Goal: Navigation & Orientation: Find specific page/section

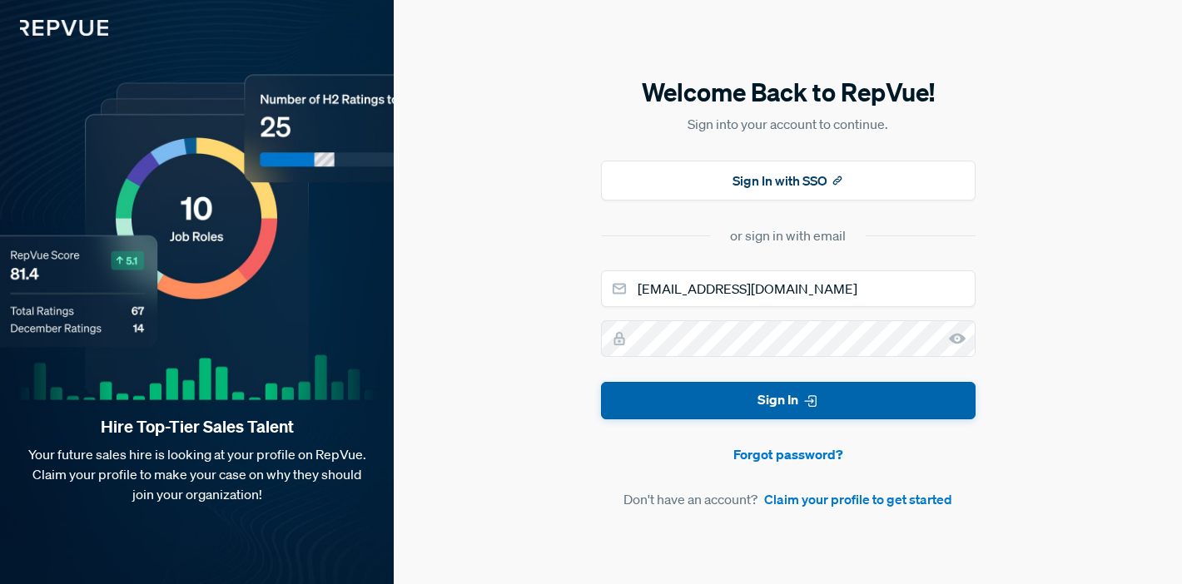
click at [756, 400] on button "Sign In" at bounding box center [788, 400] width 375 height 37
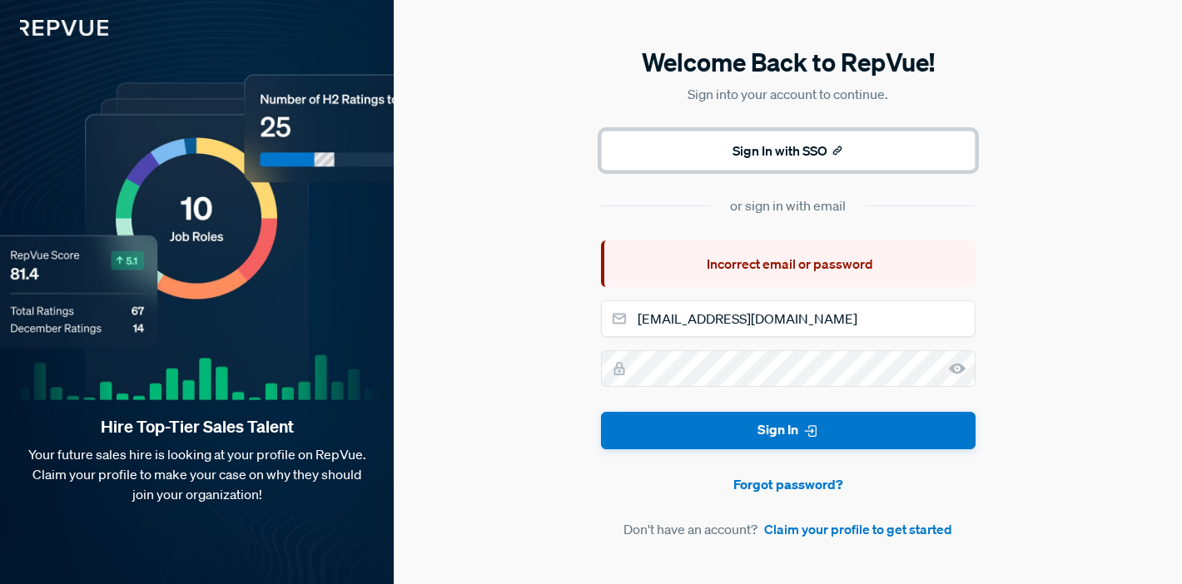
click at [830, 147] on button "Sign In with SSO" at bounding box center [788, 151] width 375 height 40
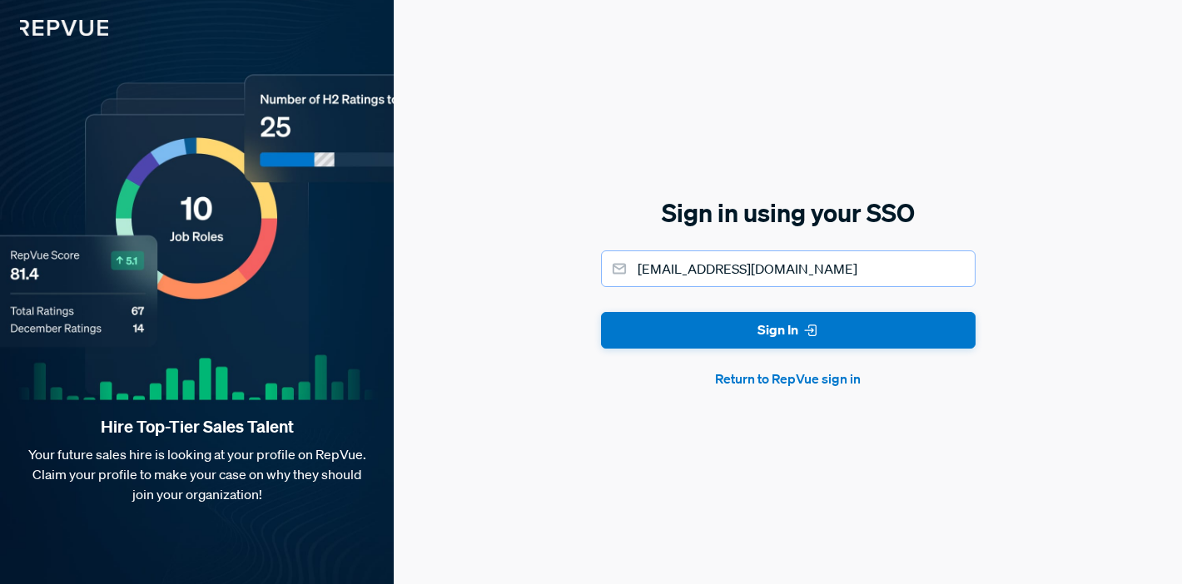
drag, startPoint x: 804, startPoint y: 267, endPoint x: 628, endPoint y: 241, distance: 178.4
click at [628, 241] on div "Sign in using your SSO [EMAIL_ADDRESS][DOMAIN_NAME] Sign In Return to RepVue si…" at bounding box center [788, 293] width 375 height 194
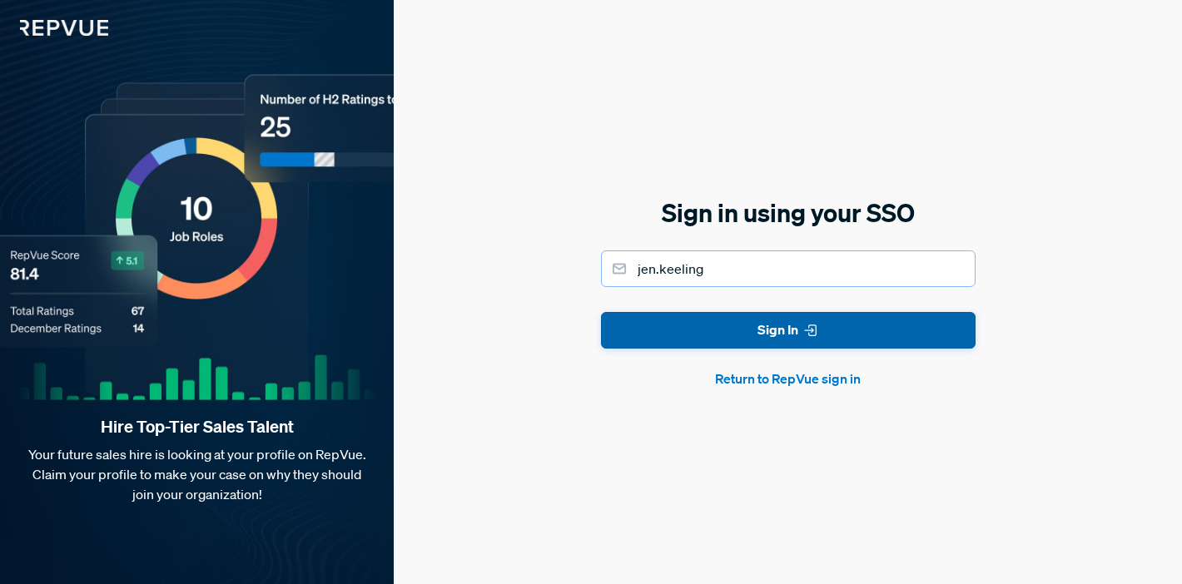
type input "[EMAIL_ADDRESS][DOMAIN_NAME]"
click at [808, 340] on button "Sign In" at bounding box center [788, 330] width 375 height 37
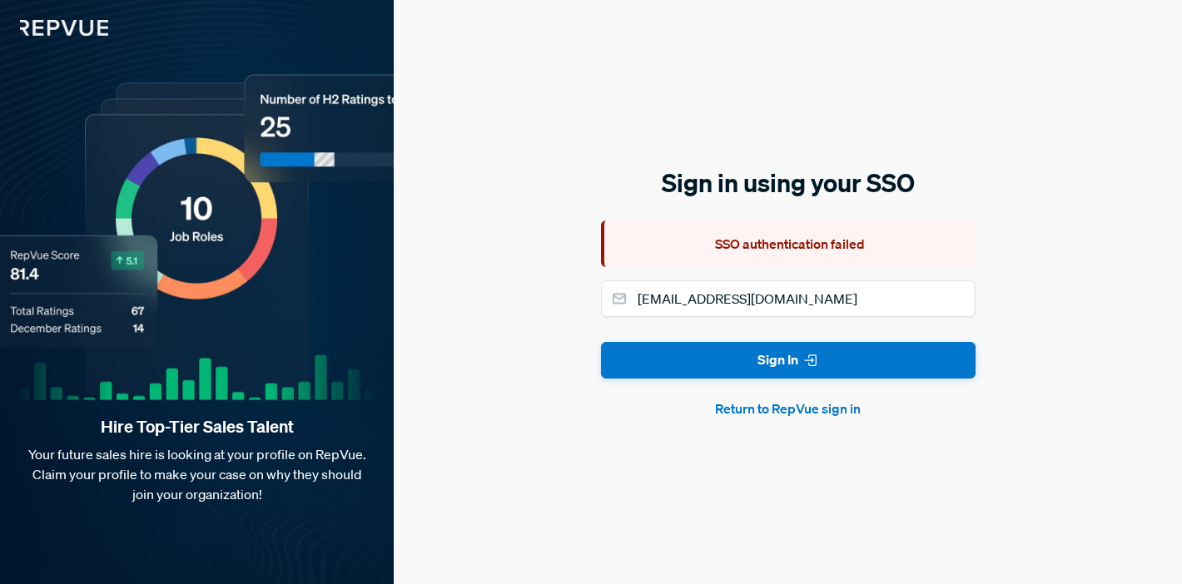
click at [806, 409] on button "Return to RepVue sign in" at bounding box center [788, 409] width 375 height 20
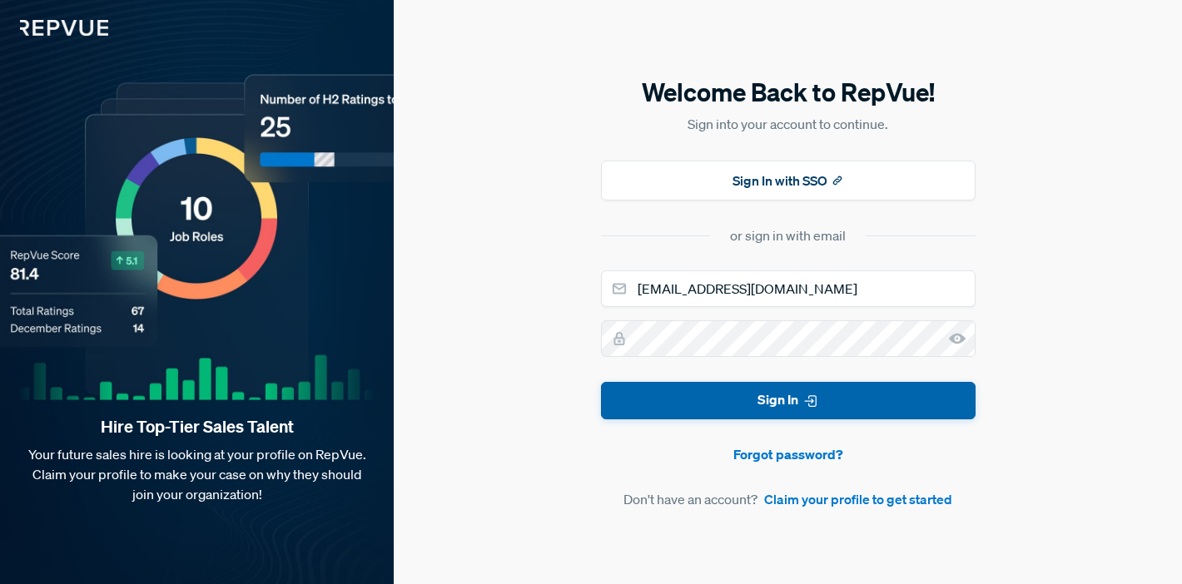
click at [803, 395] on icon "submit" at bounding box center [811, 401] width 17 height 17
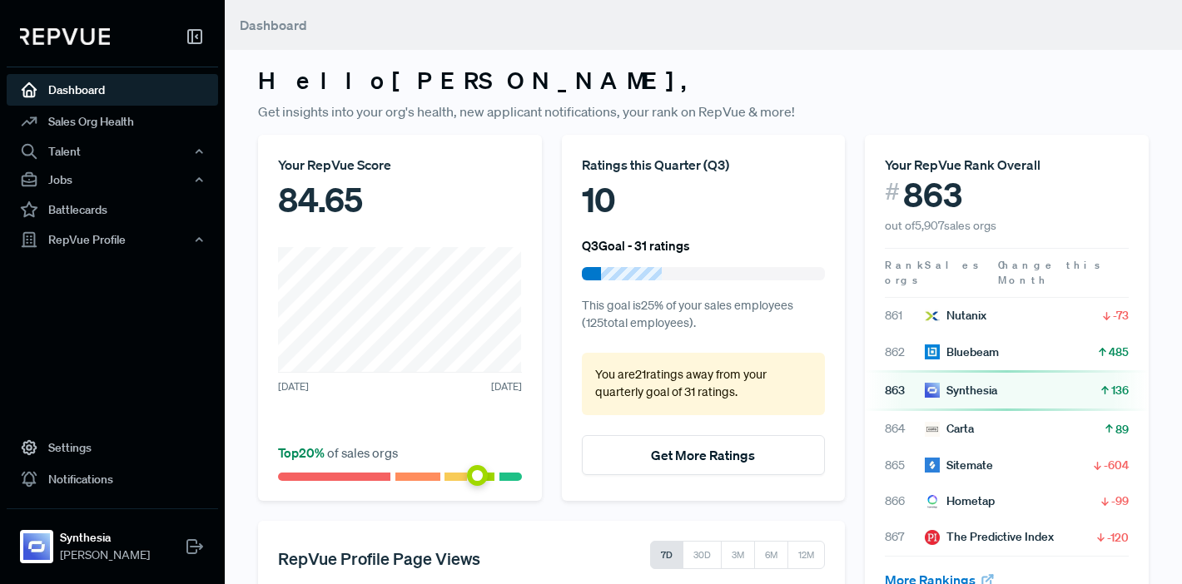
click at [985, 382] on div "Synthesia" at bounding box center [961, 390] width 72 height 17
click at [907, 382] on span "863" at bounding box center [905, 390] width 40 height 17
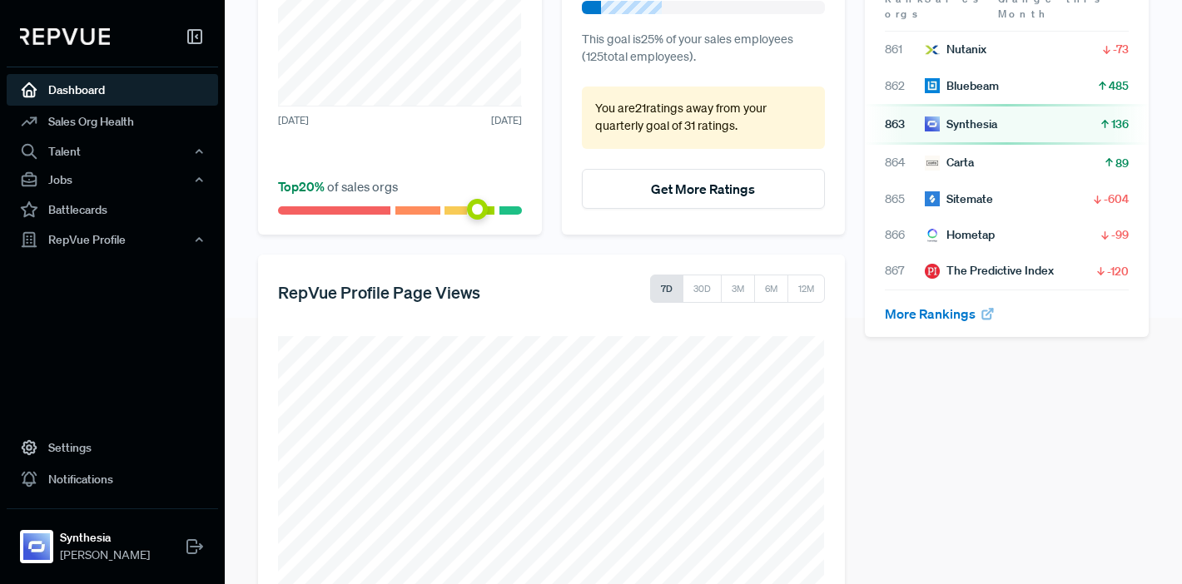
scroll to position [338, 0]
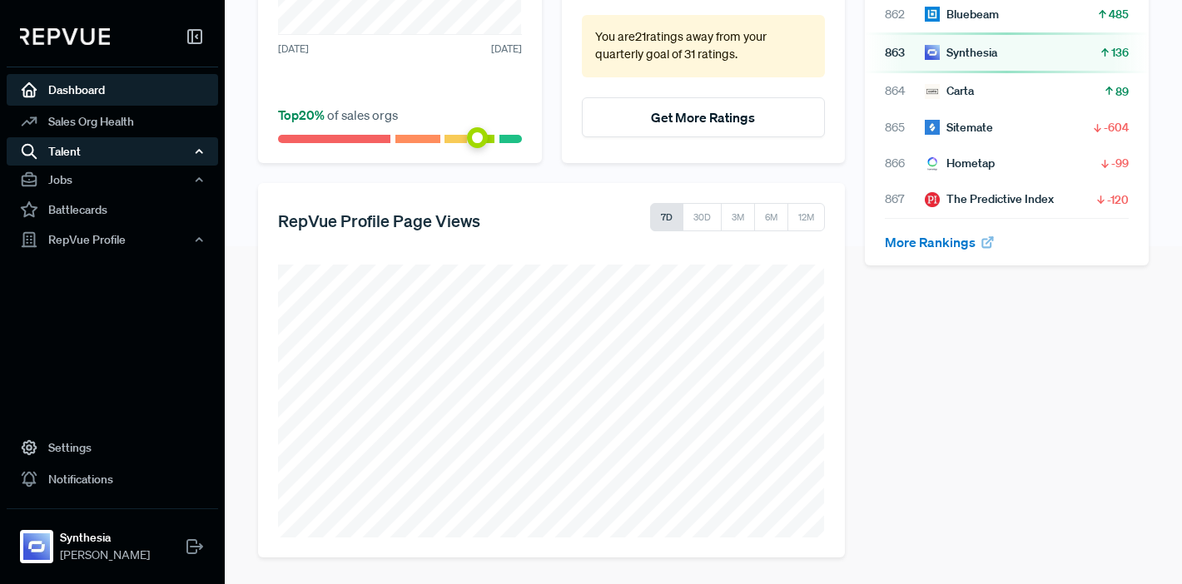
click at [74, 148] on div "Talent" at bounding box center [112, 151] width 211 height 28
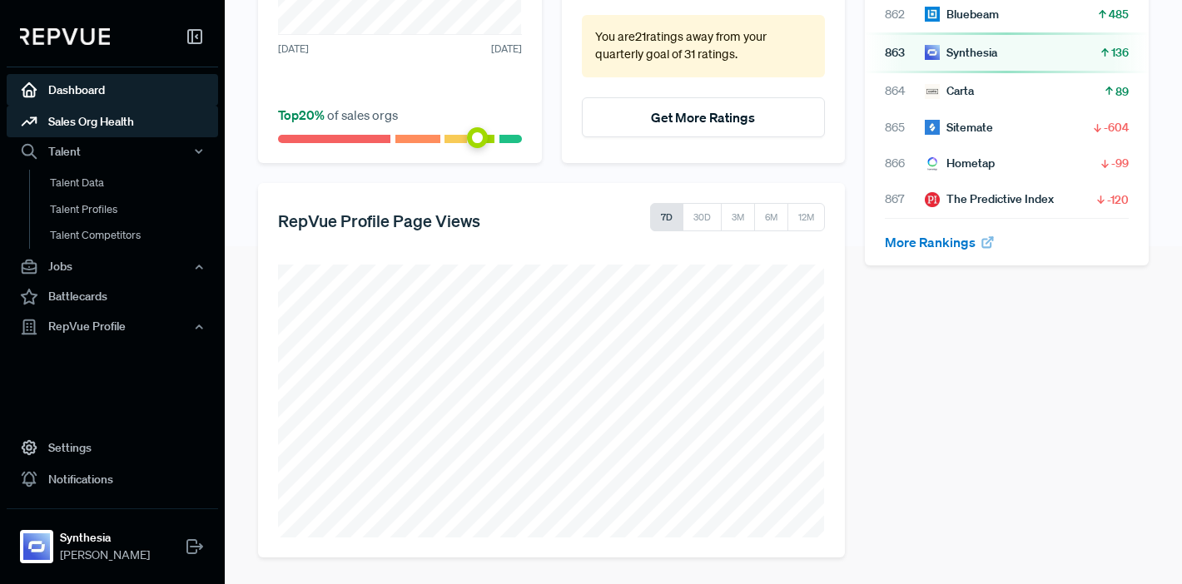
click at [94, 123] on link "Sales Org Health" at bounding box center [112, 122] width 211 height 32
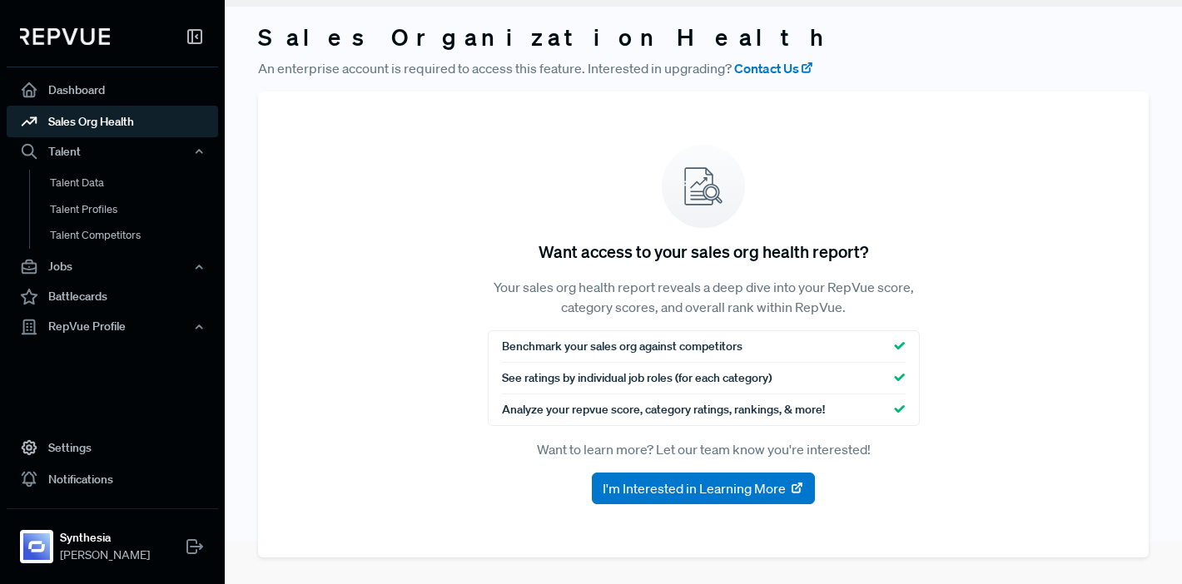
scroll to position [43, 0]
click at [83, 291] on link "Battlecards" at bounding box center [112, 297] width 211 height 32
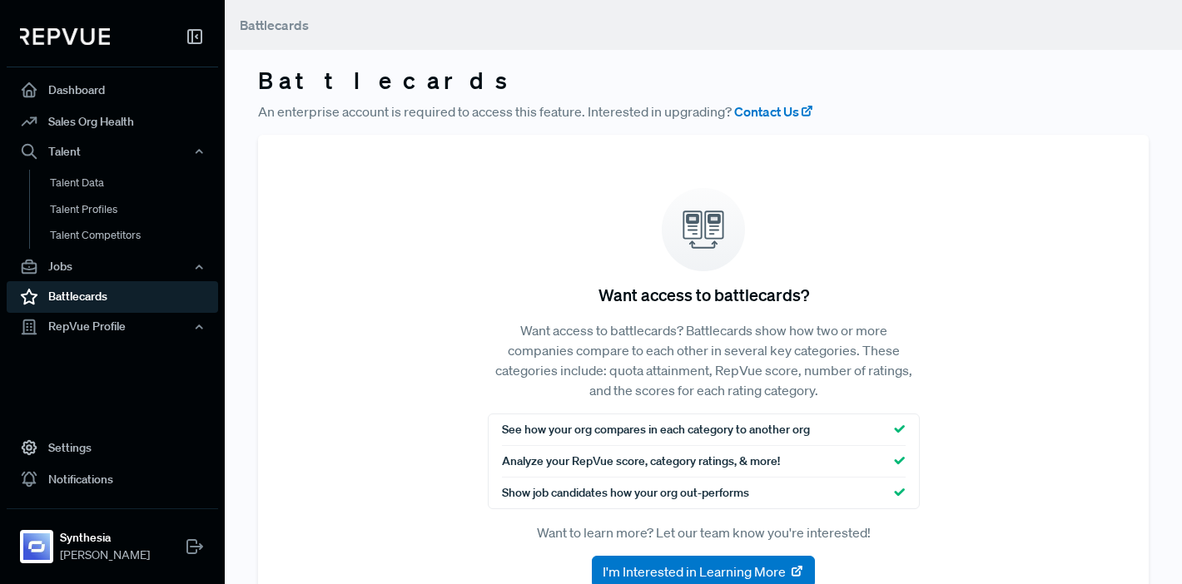
click at [51, 37] on img at bounding box center [65, 36] width 90 height 17
click at [87, 95] on link "Dashboard" at bounding box center [112, 90] width 211 height 32
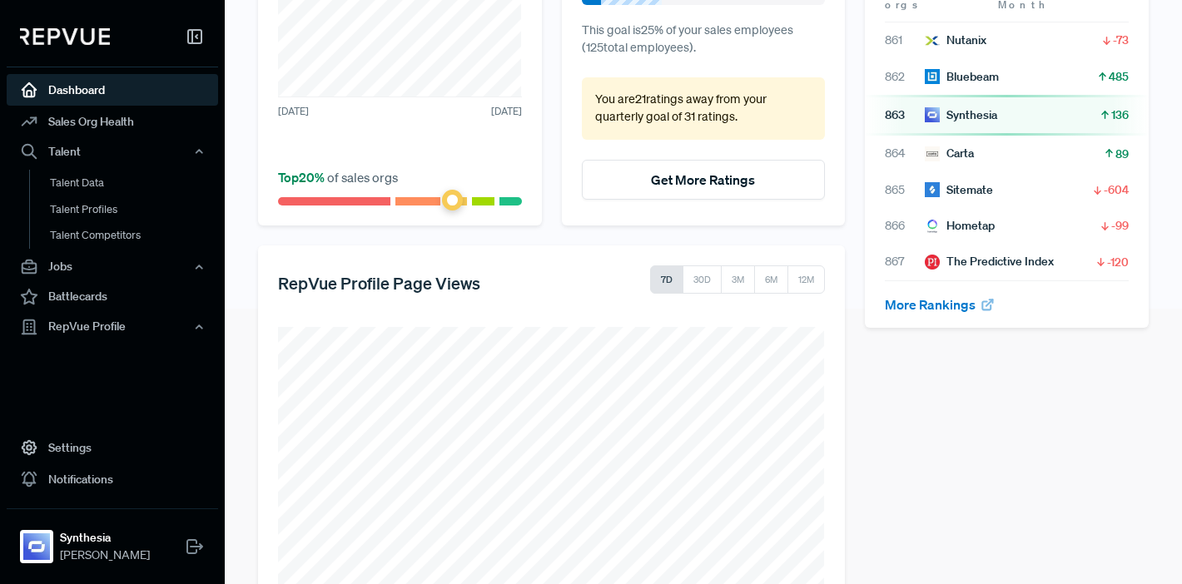
scroll to position [338, 0]
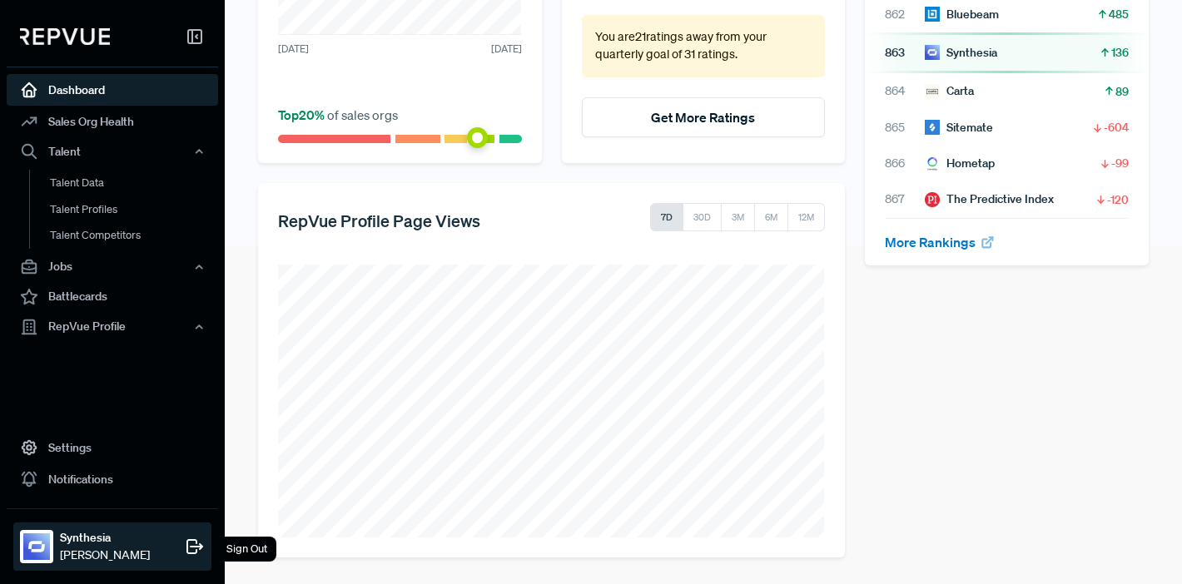
click at [48, 551] on img at bounding box center [36, 547] width 27 height 27
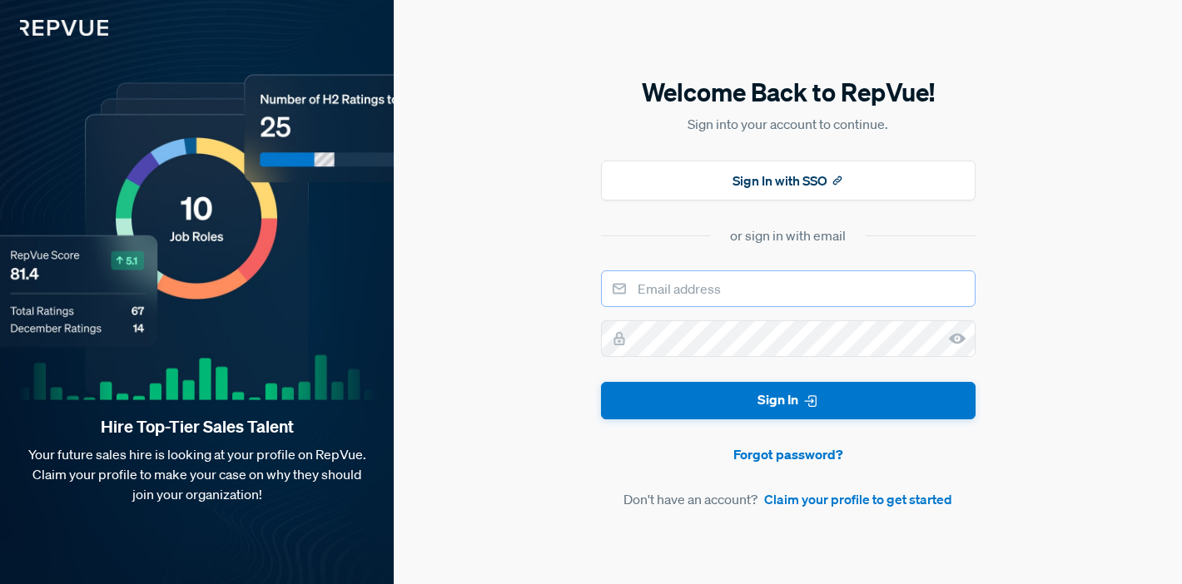
type input "[EMAIL_ADDRESS][DOMAIN_NAME]"
